Goal: Check status: Check status

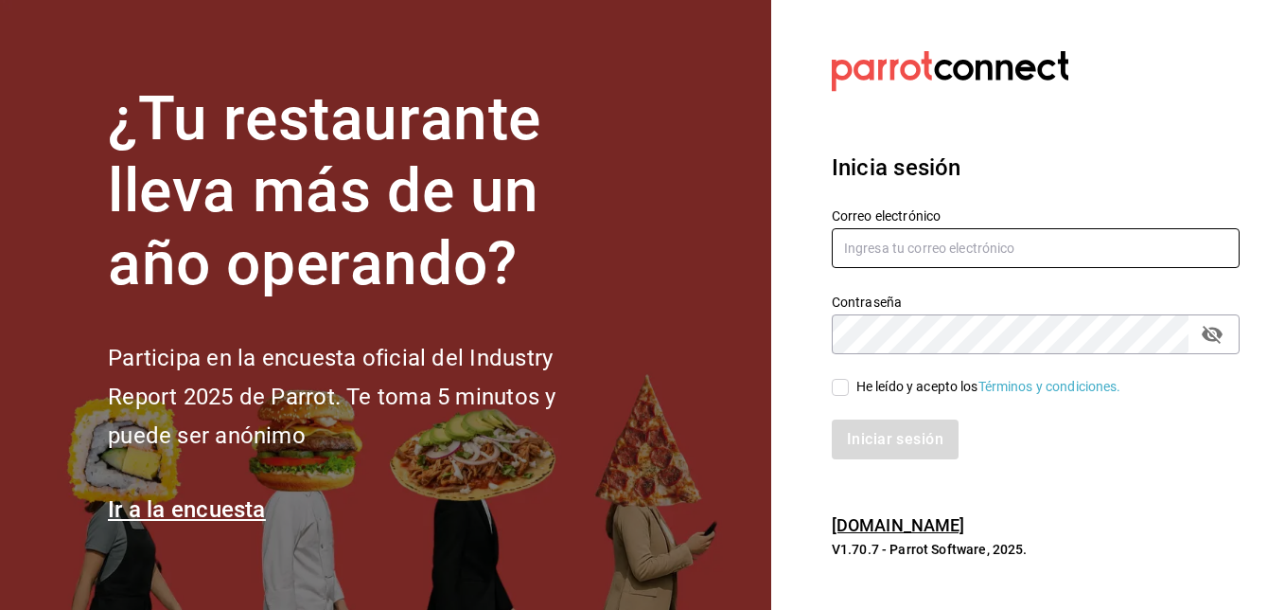
type input "[EMAIL_ADDRESS][PERSON_NAME][DOMAIN_NAME]"
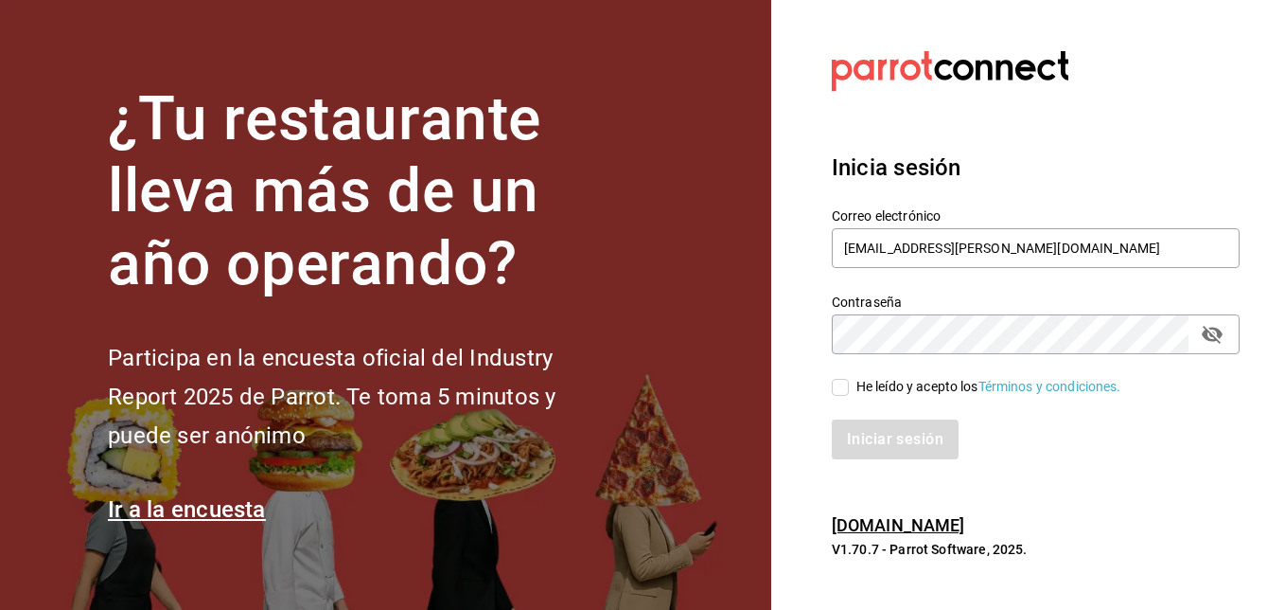
click at [841, 389] on input "He leído y acepto los Términos y condiciones." at bounding box center [840, 387] width 17 height 17
checkbox input "true"
click at [864, 431] on button "Iniciar sesión" at bounding box center [896, 439] width 129 height 40
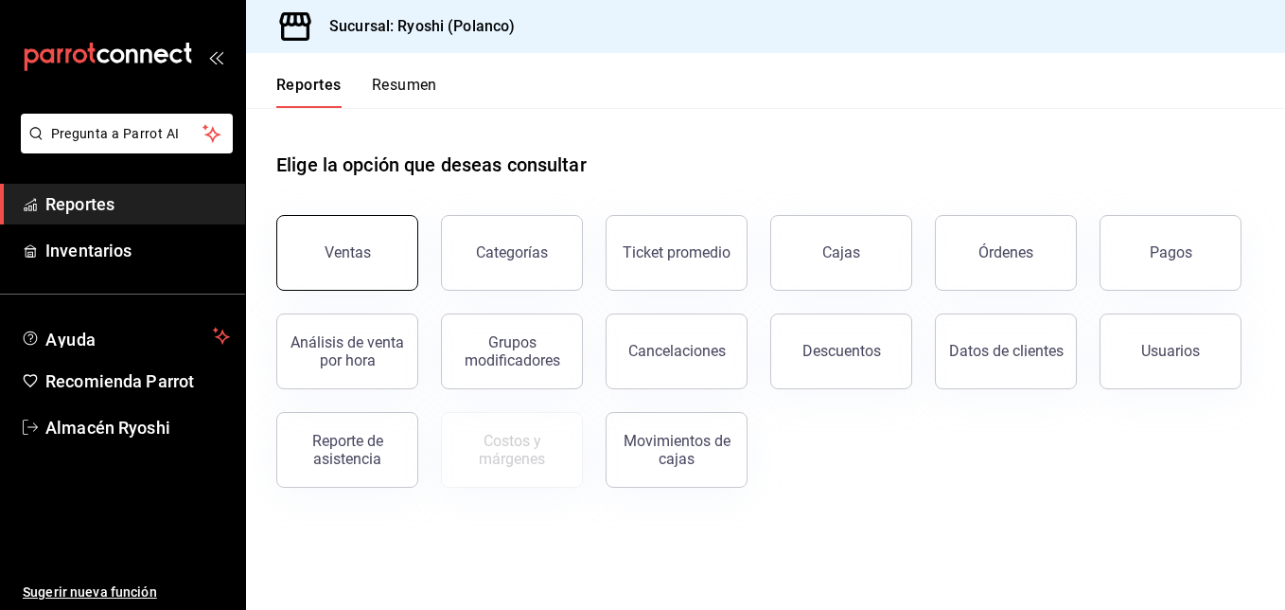
click at [328, 249] on div "Ventas" at bounding box center [348, 252] width 46 height 18
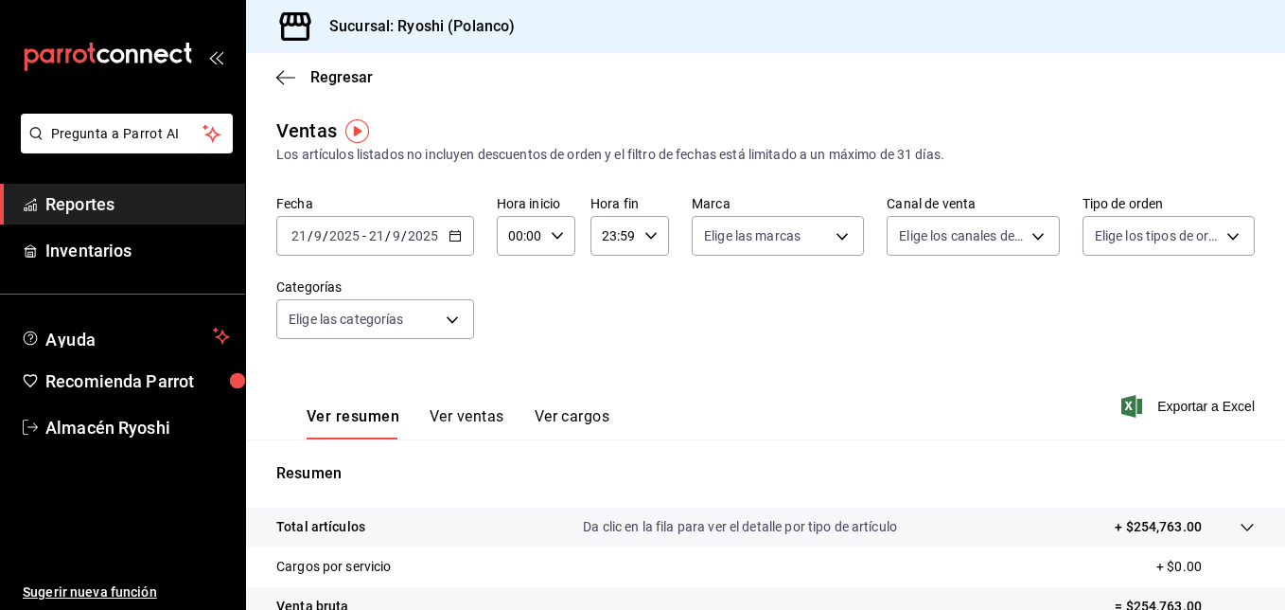
click at [453, 236] on icon "button" at bounding box center [455, 235] width 13 height 13
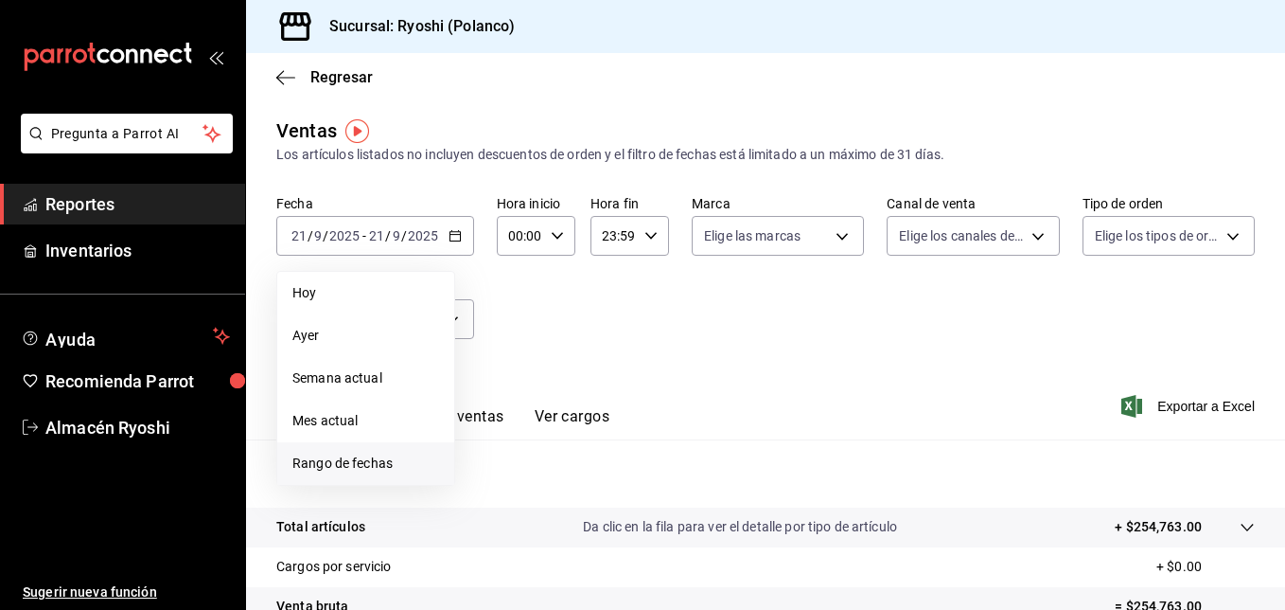
click at [381, 465] on span "Rango de fechas" at bounding box center [365, 463] width 147 height 20
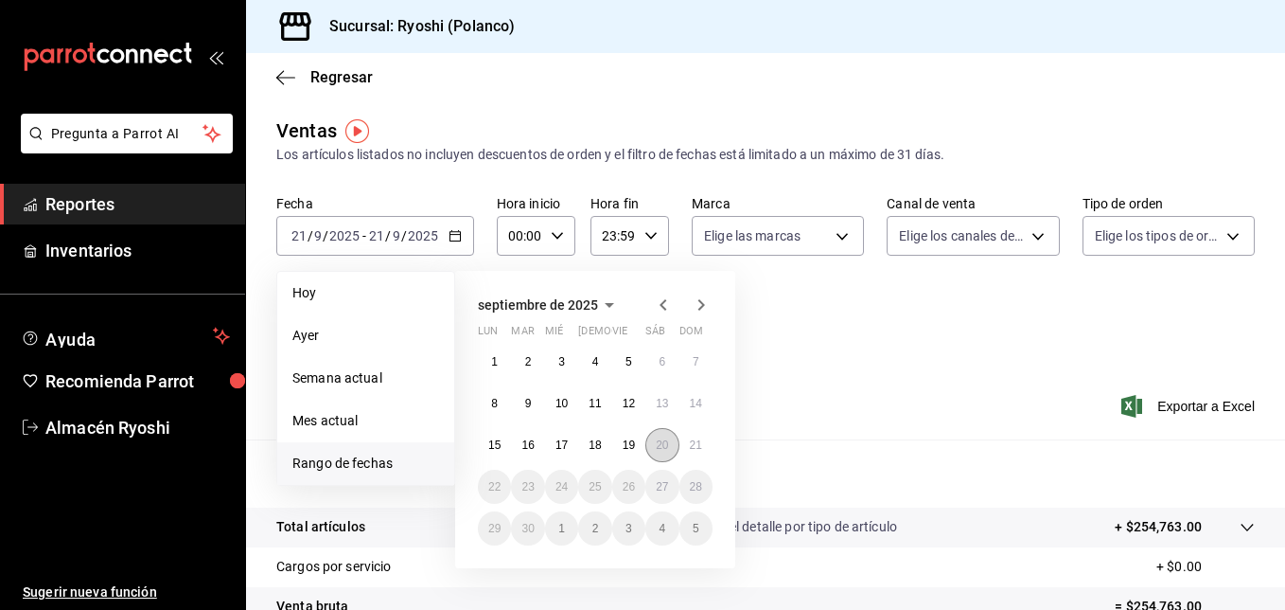
click at [661, 449] on abbr "20" at bounding box center [662, 444] width 12 height 13
click at [697, 449] on abbr "21" at bounding box center [696, 444] width 12 height 13
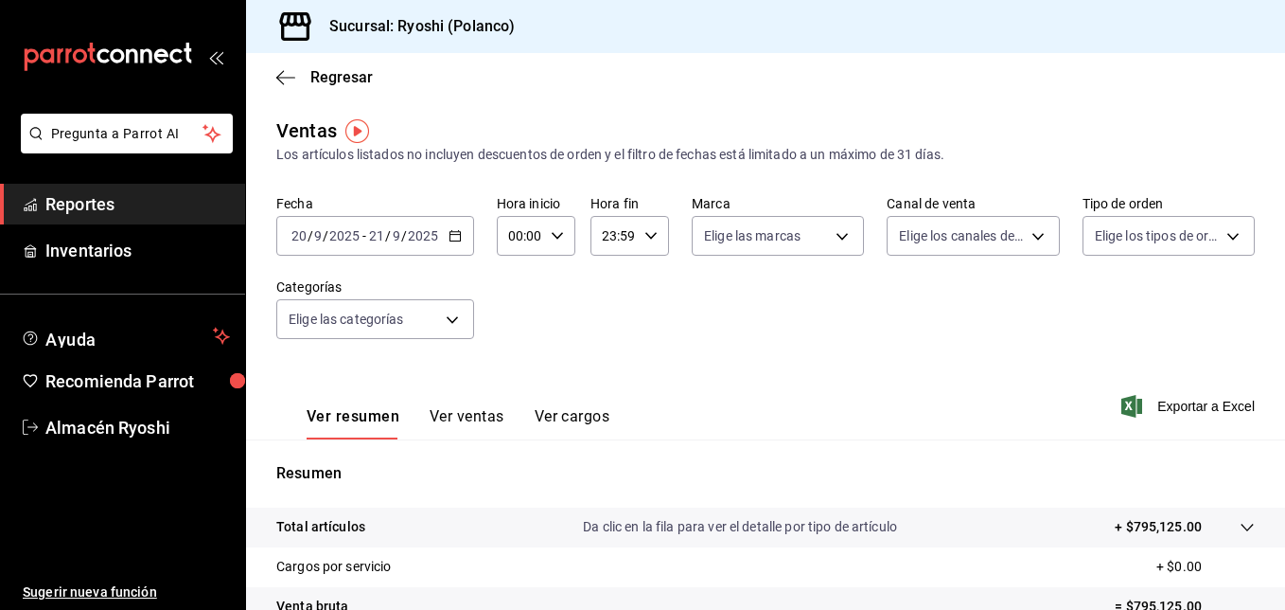
click at [554, 230] on icon "button" at bounding box center [557, 235] width 13 height 13
click at [527, 368] on button "02" at bounding box center [515, 375] width 31 height 38
type input "02:00"
click at [527, 368] on button "05" at bounding box center [515, 360] width 31 height 38
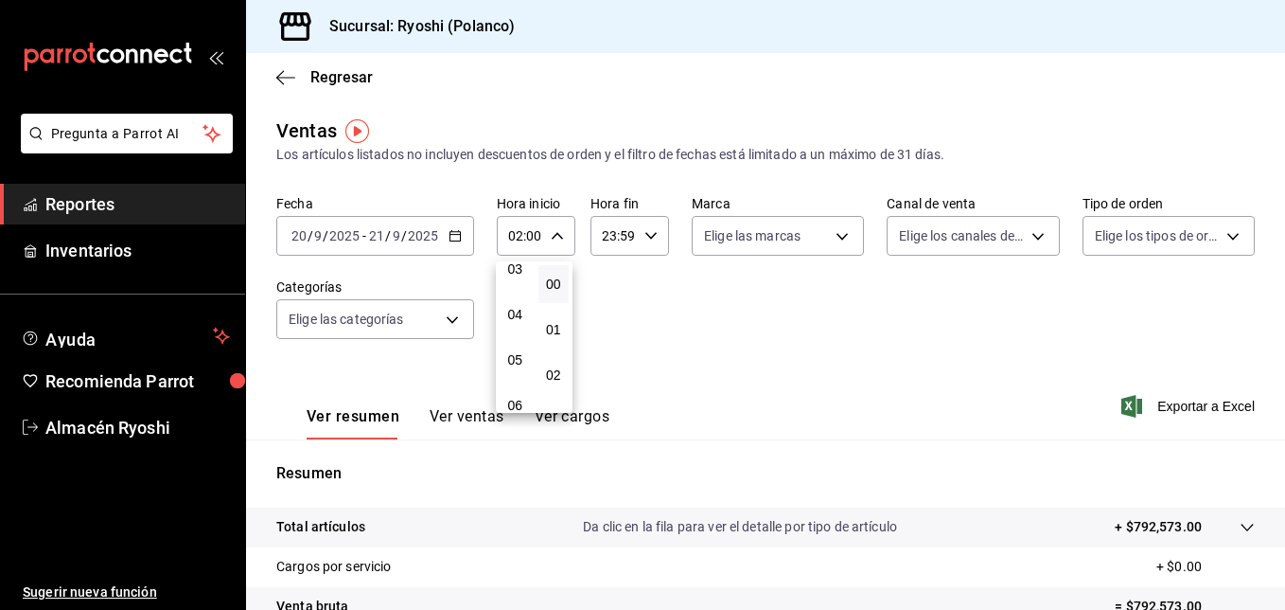
type input "05:00"
click at [550, 280] on span "00" at bounding box center [554, 283] width 9 height 15
click at [651, 237] on div at bounding box center [642, 305] width 1285 height 610
click at [651, 237] on icon "button" at bounding box center [651, 235] width 13 height 13
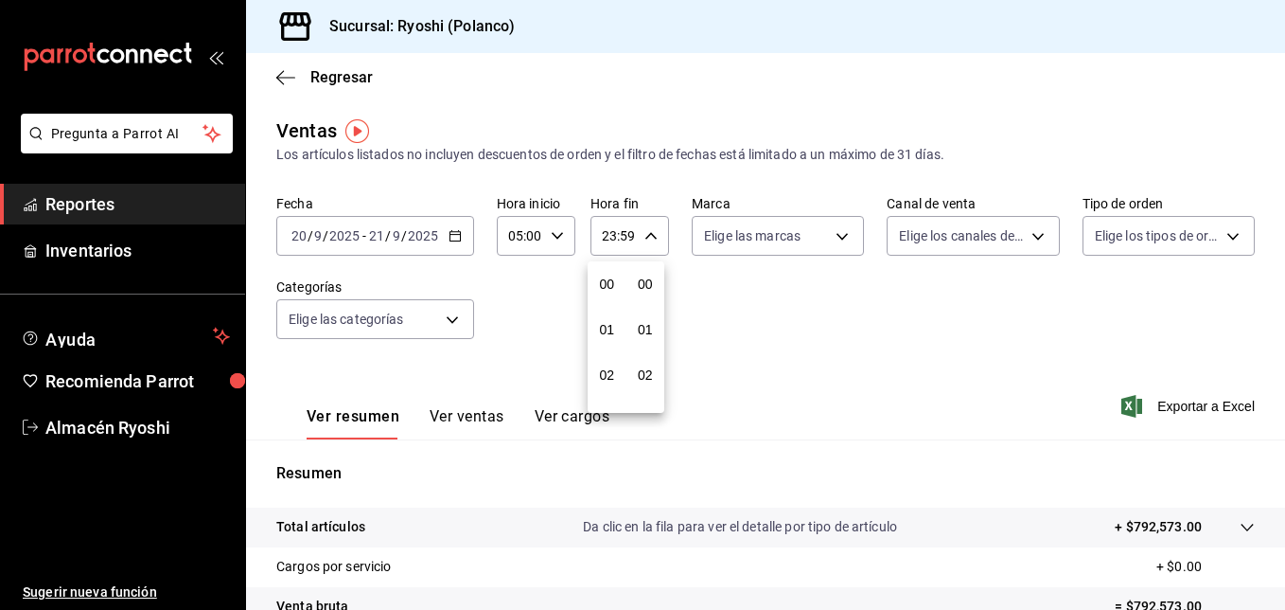
scroll to position [2575, 0]
click at [614, 329] on button "22" at bounding box center [607, 345] width 31 height 38
type input "22:59"
click at [614, 329] on button "05" at bounding box center [607, 322] width 31 height 38
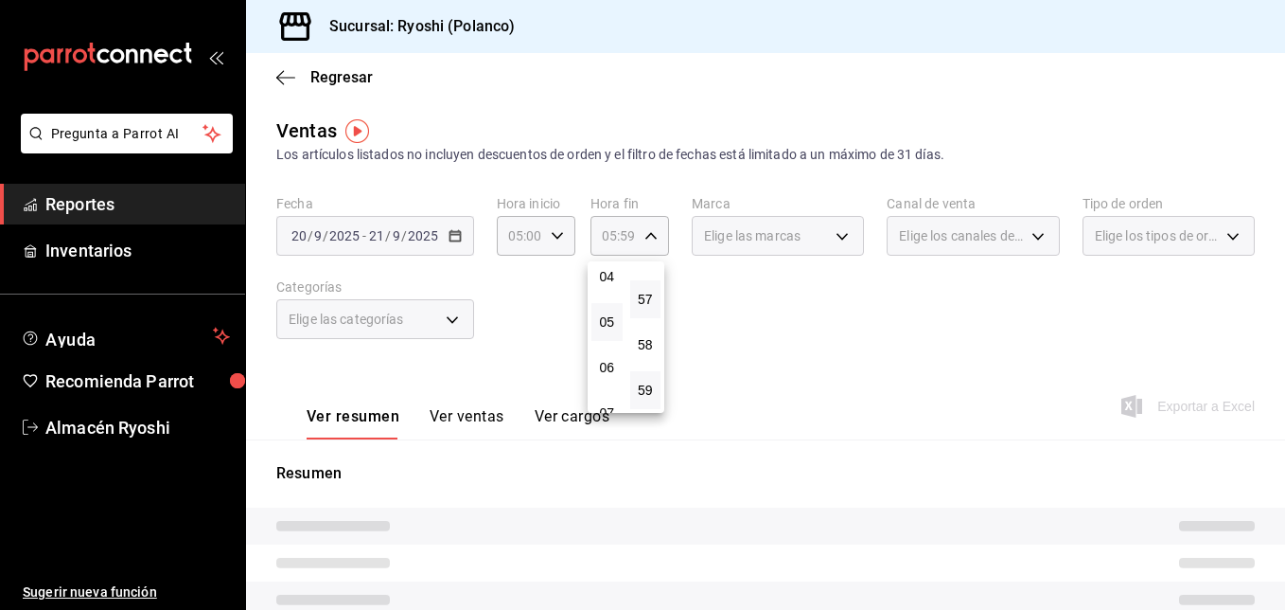
click at [655, 301] on button "57" at bounding box center [645, 299] width 31 height 38
type input "05:57"
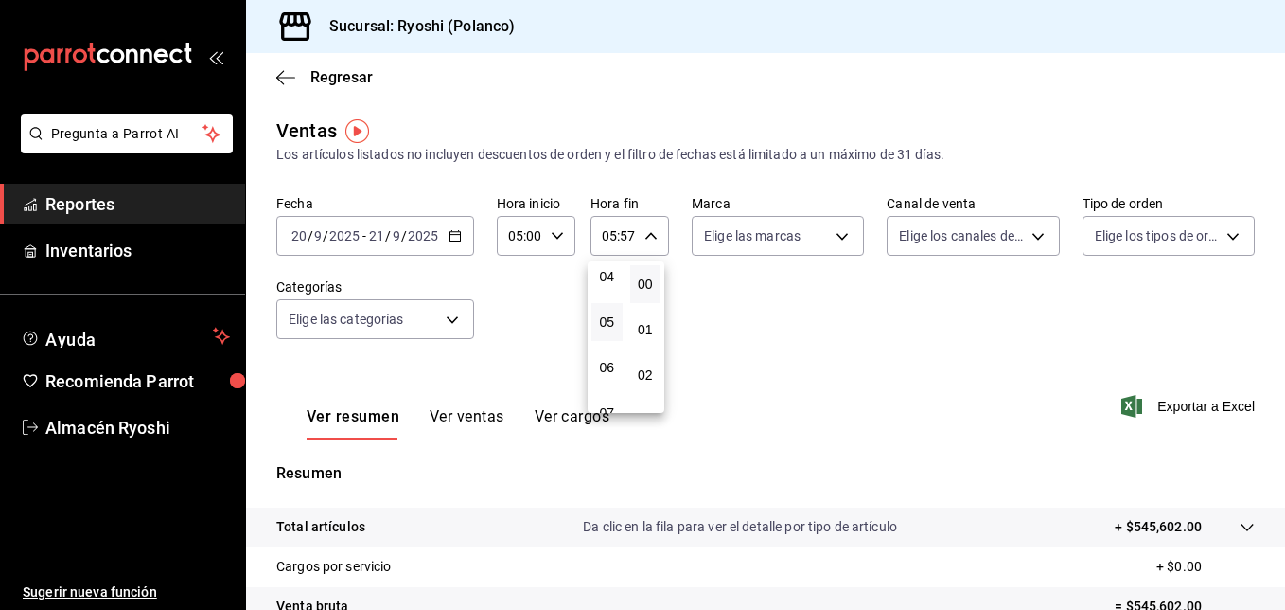
click at [655, 292] on button "00" at bounding box center [645, 284] width 31 height 38
type input "05:00"
click at [1280, 585] on div at bounding box center [642, 305] width 1285 height 610
